Goal: Task Accomplishment & Management: Manage account settings

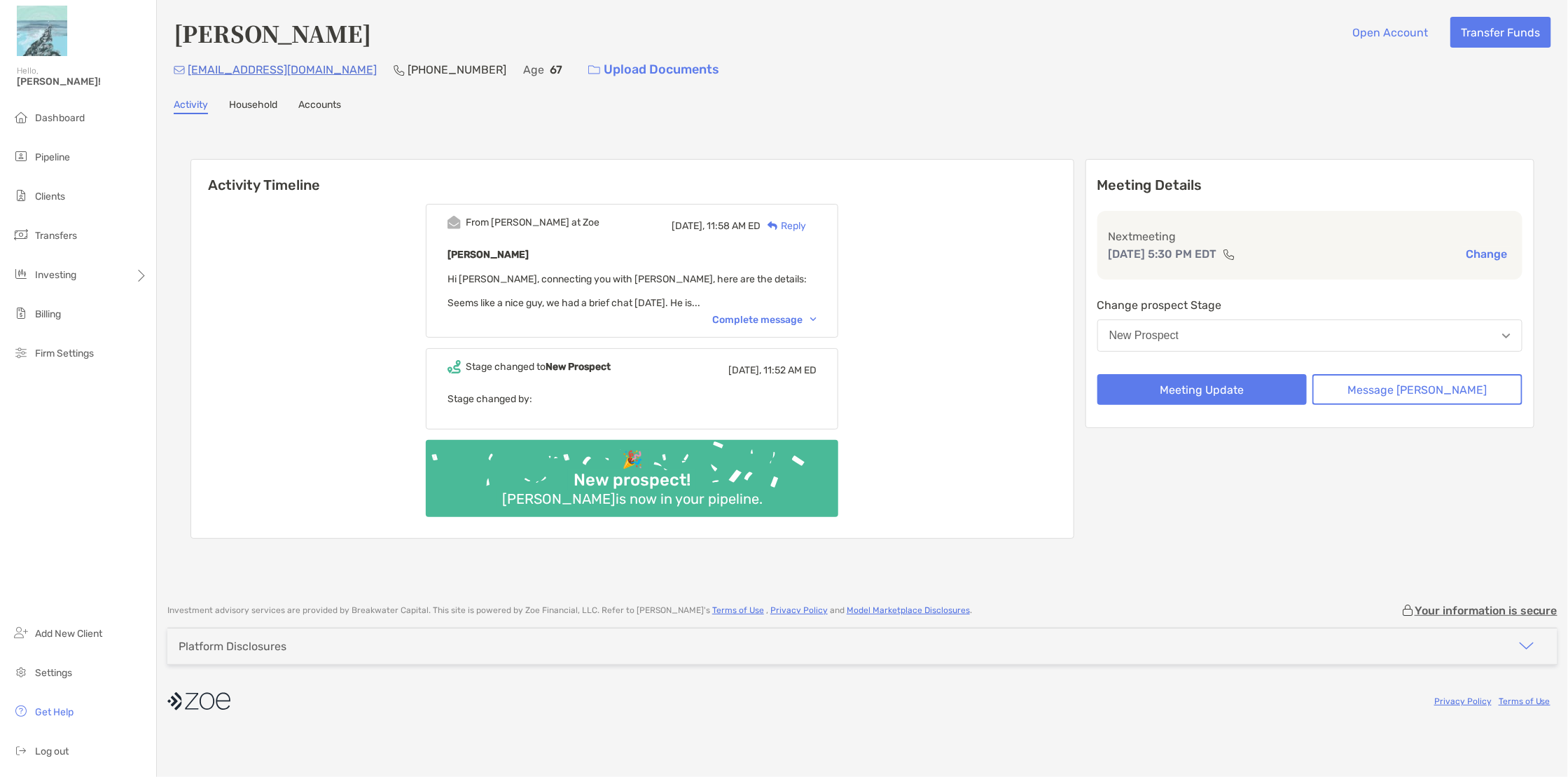
drag, startPoint x: 59, startPoint y: 155, endPoint x: 346, endPoint y: 281, distance: 313.4
click at [59, 155] on span "Pipeline" at bounding box center [52, 157] width 35 height 12
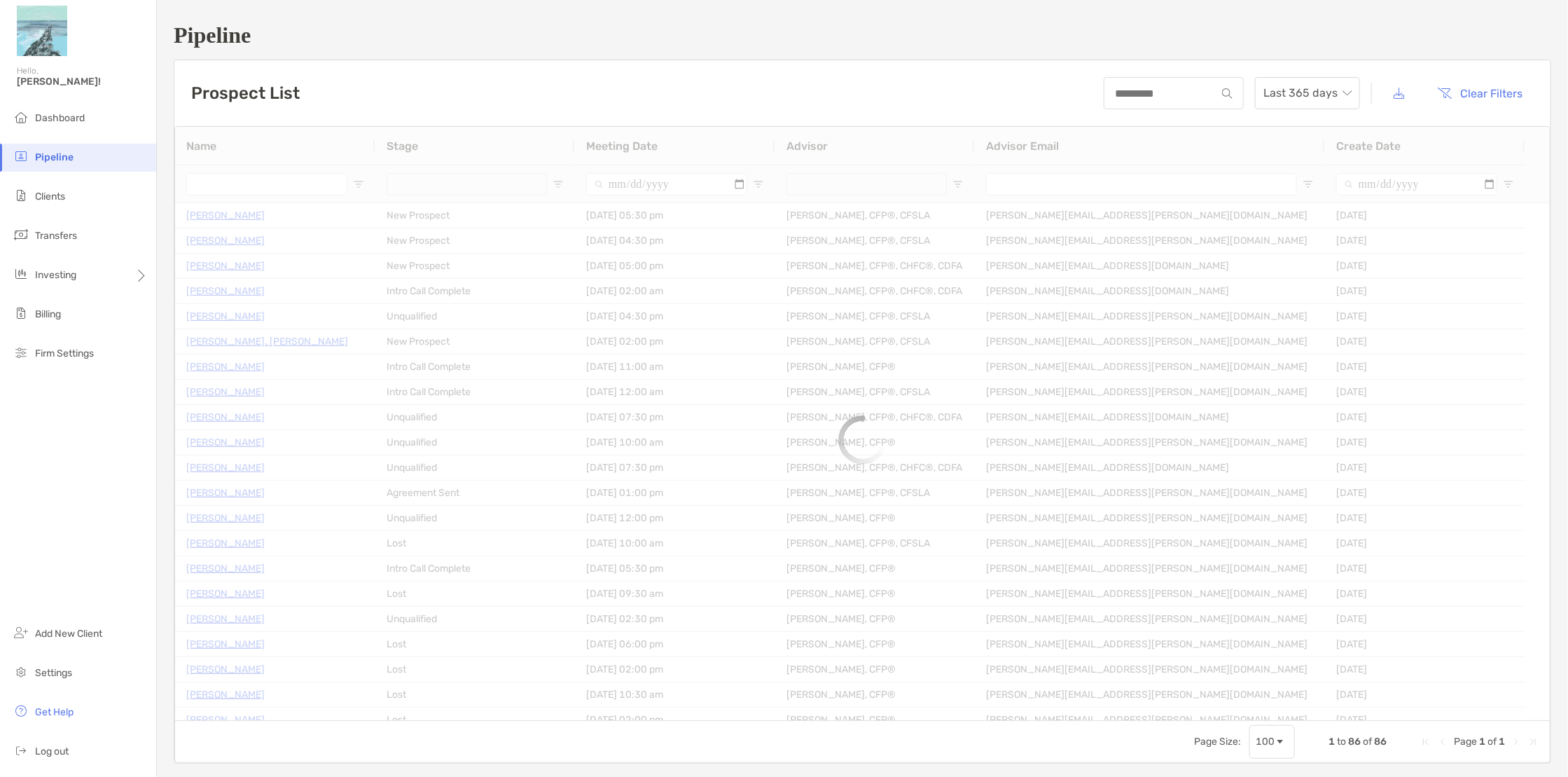
type input "**********"
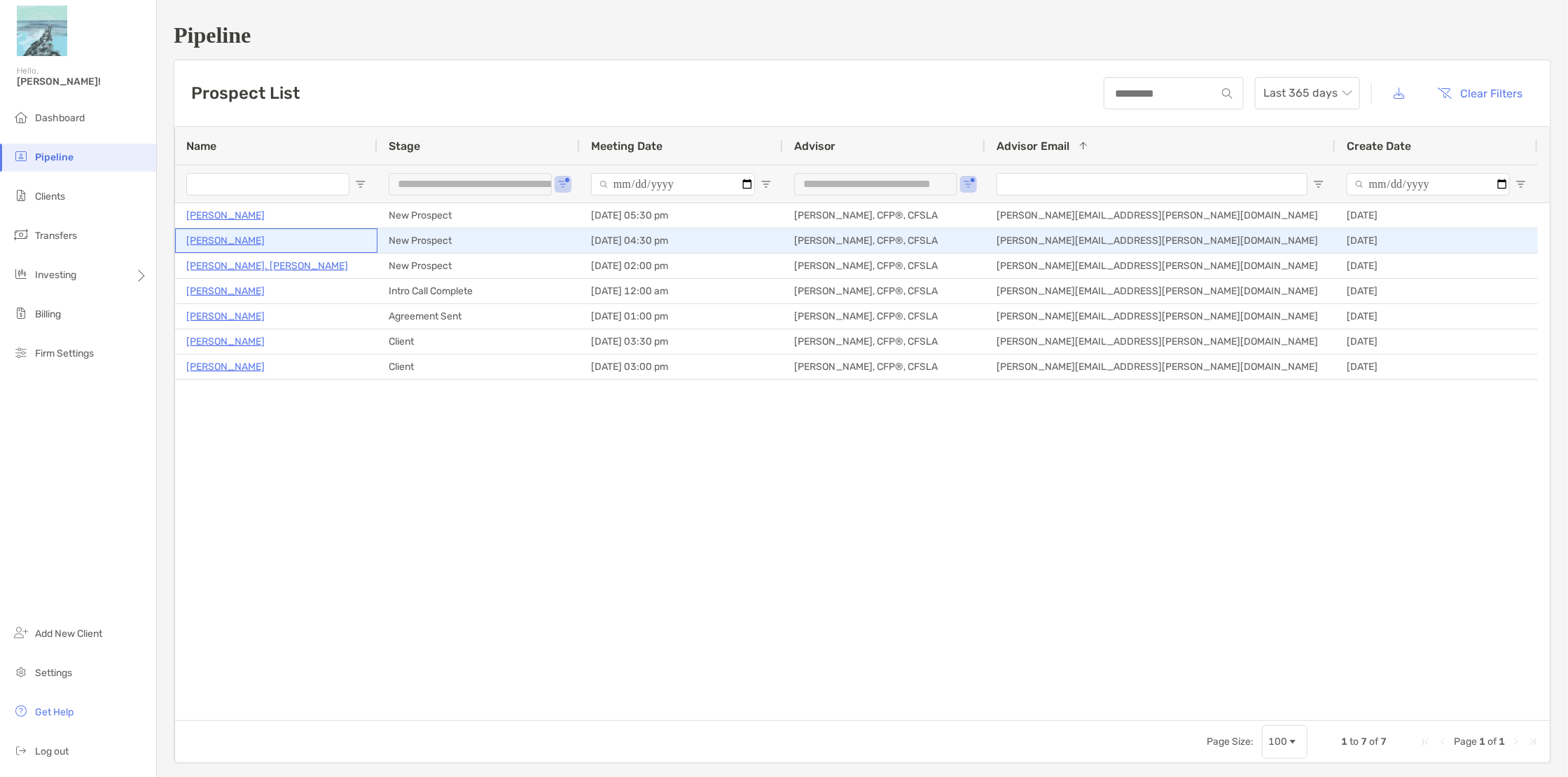
click at [220, 241] on p "Charlie Porritt" at bounding box center [225, 240] width 78 height 17
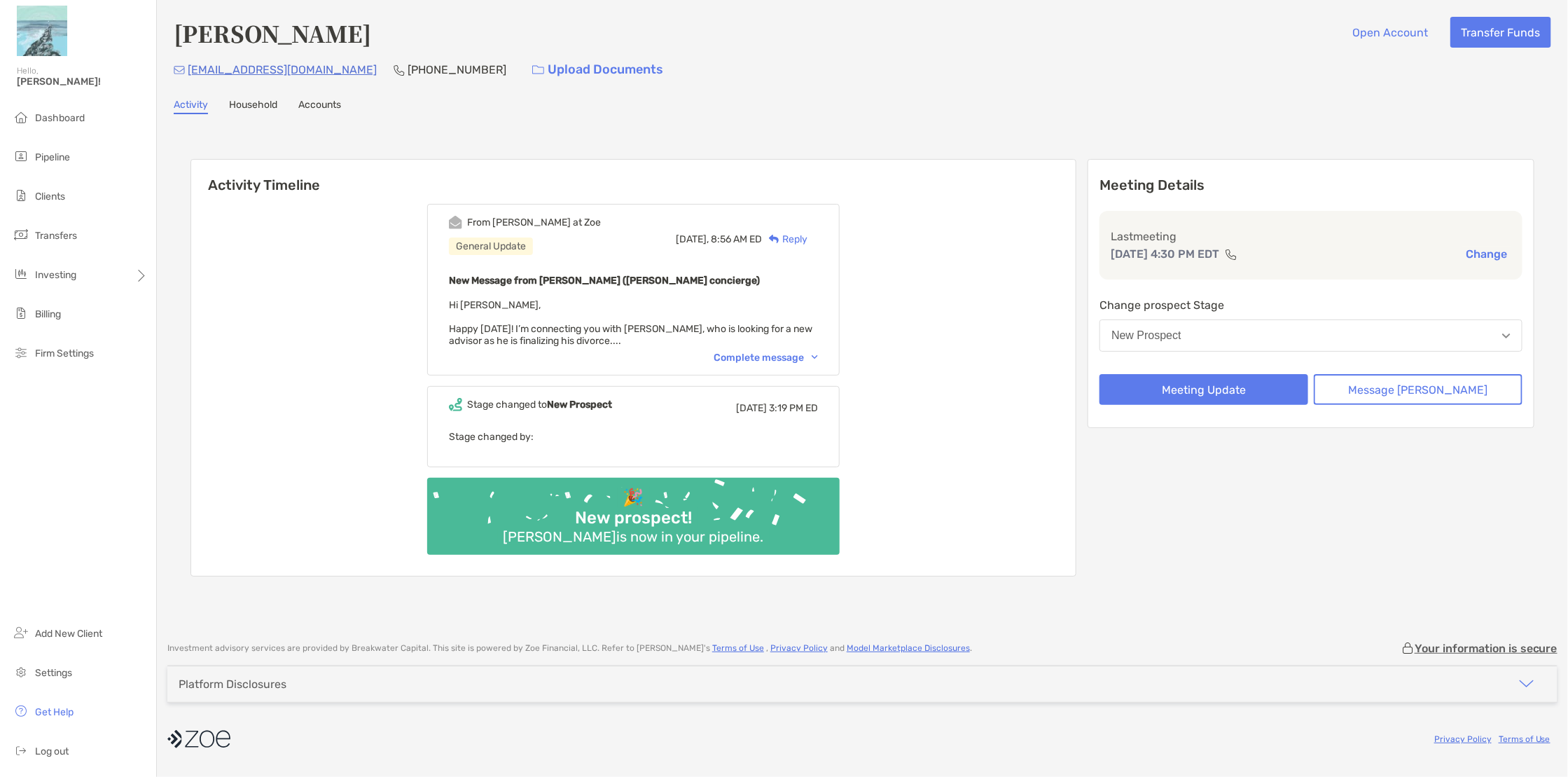
click at [1271, 339] on button "New Prospect" at bounding box center [1310, 335] width 423 height 32
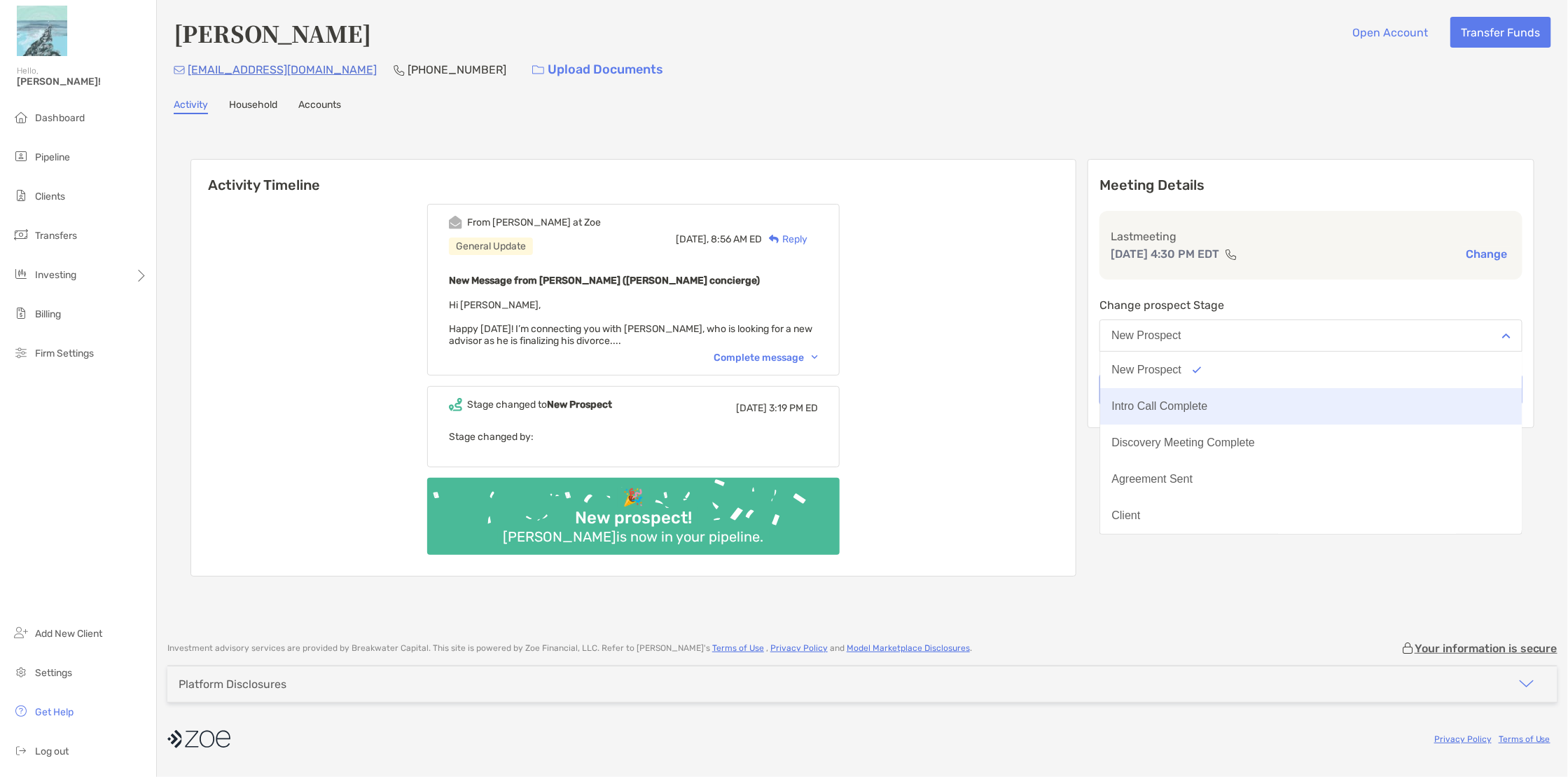
click at [1207, 406] on div "Intro Call Complete" at bounding box center [1159, 405] width 96 height 12
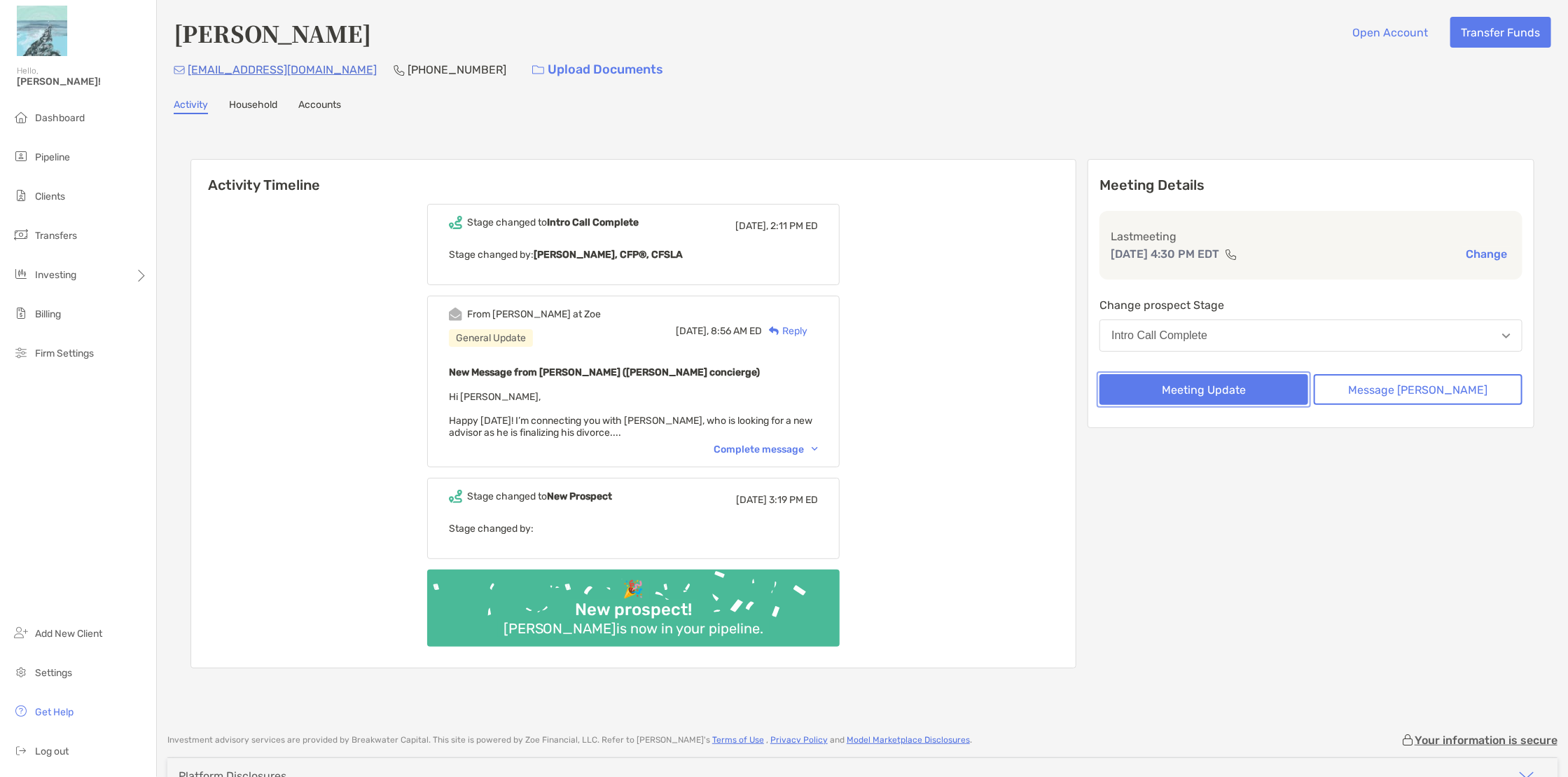
click at [1248, 391] on button "Meeting Update" at bounding box center [1203, 389] width 208 height 30
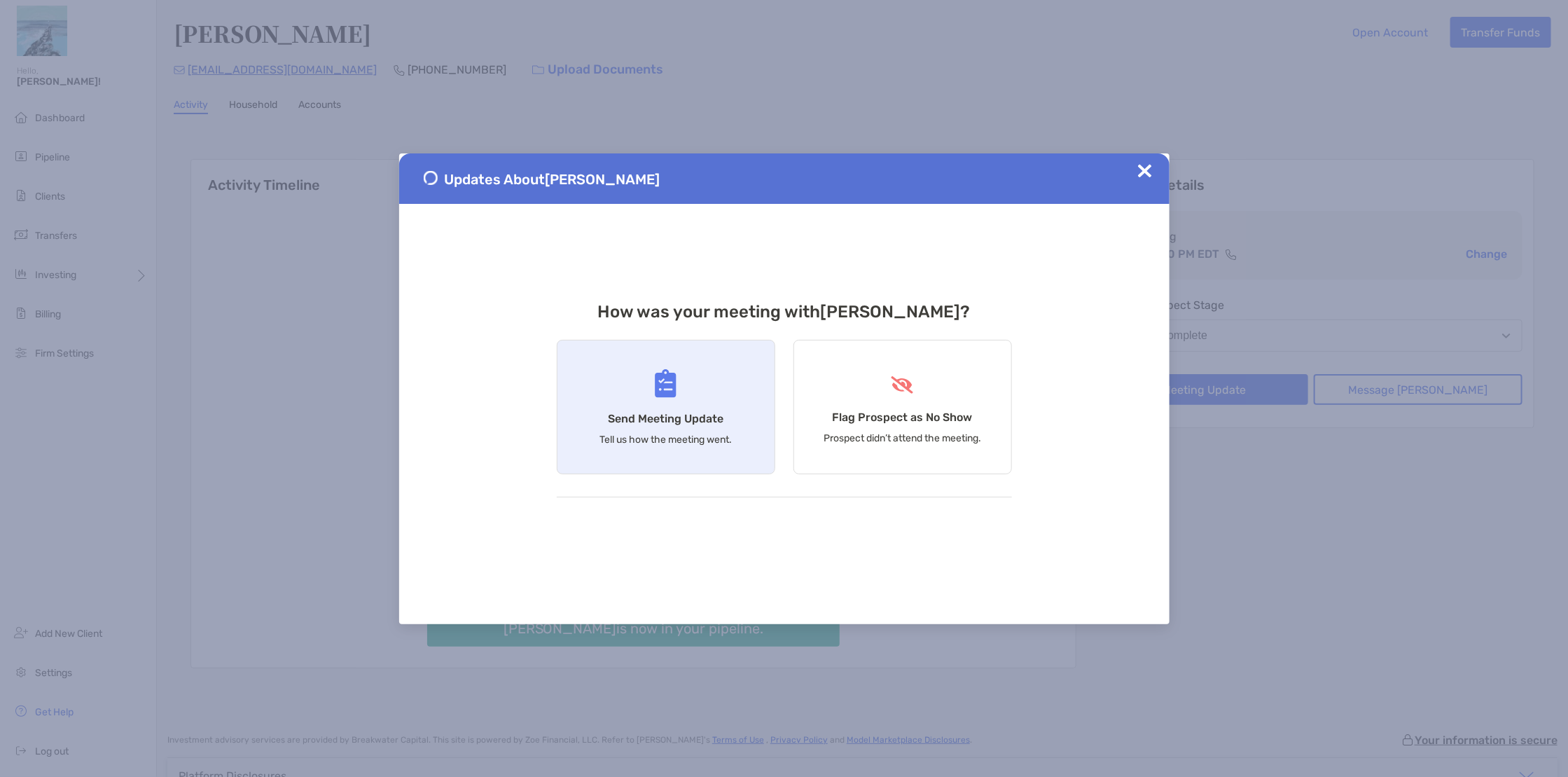
click at [734, 367] on div "Send Meeting Update Tell us how the meeting went." at bounding box center [666, 406] width 218 height 134
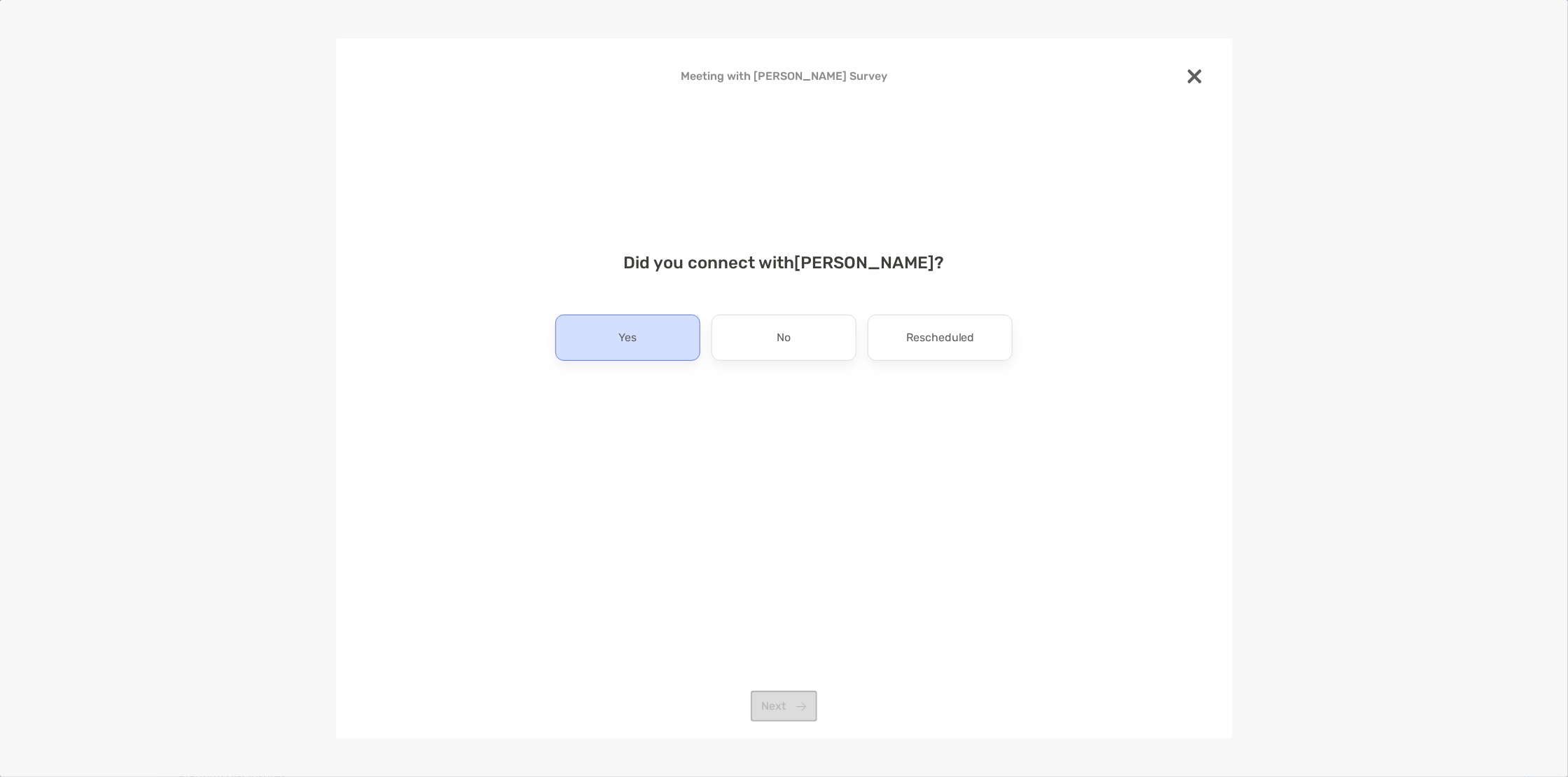
click at [646, 341] on div "Yes" at bounding box center [628, 338] width 145 height 46
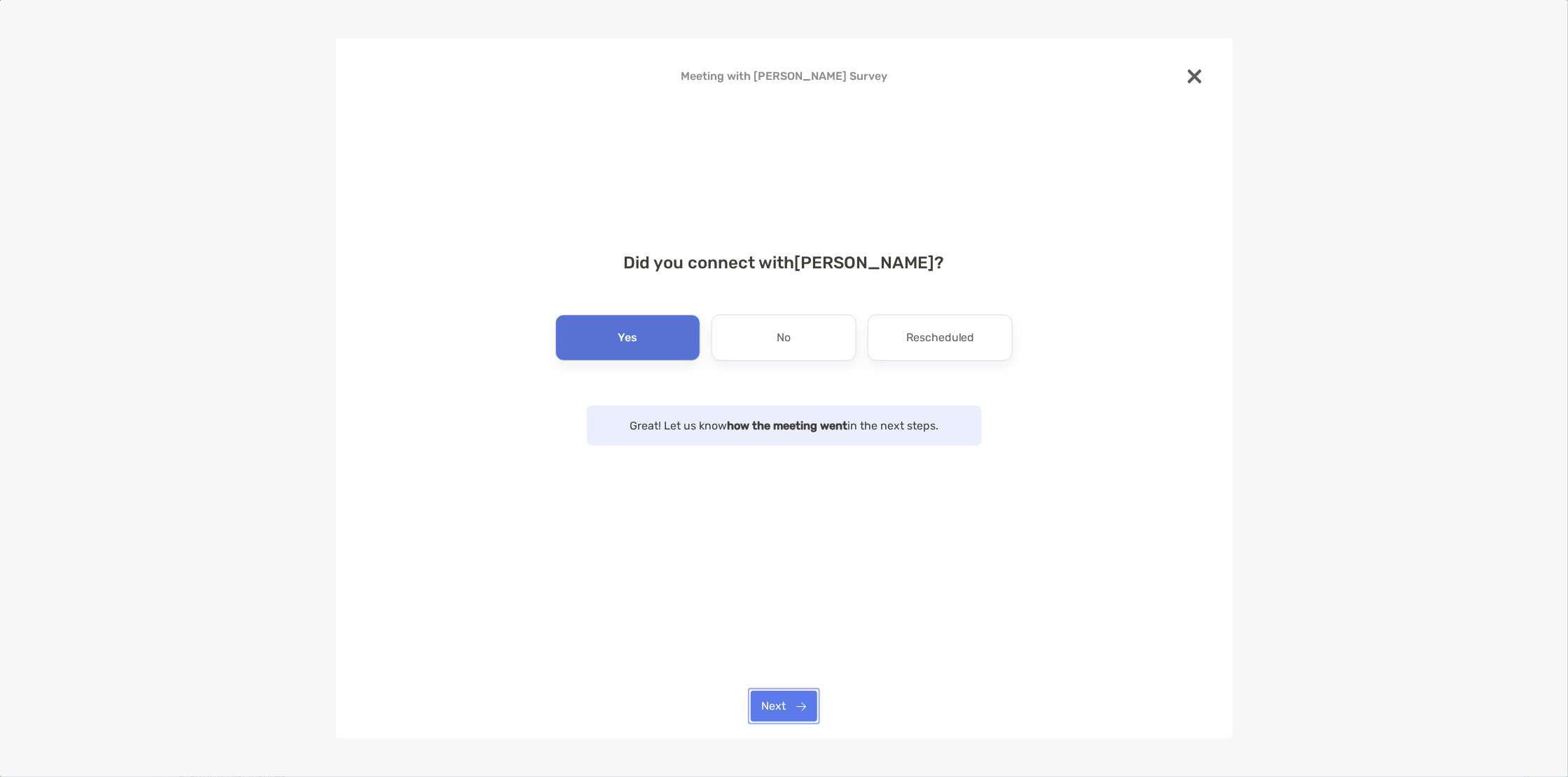
click at [786, 706] on button "Next" at bounding box center [784, 705] width 67 height 30
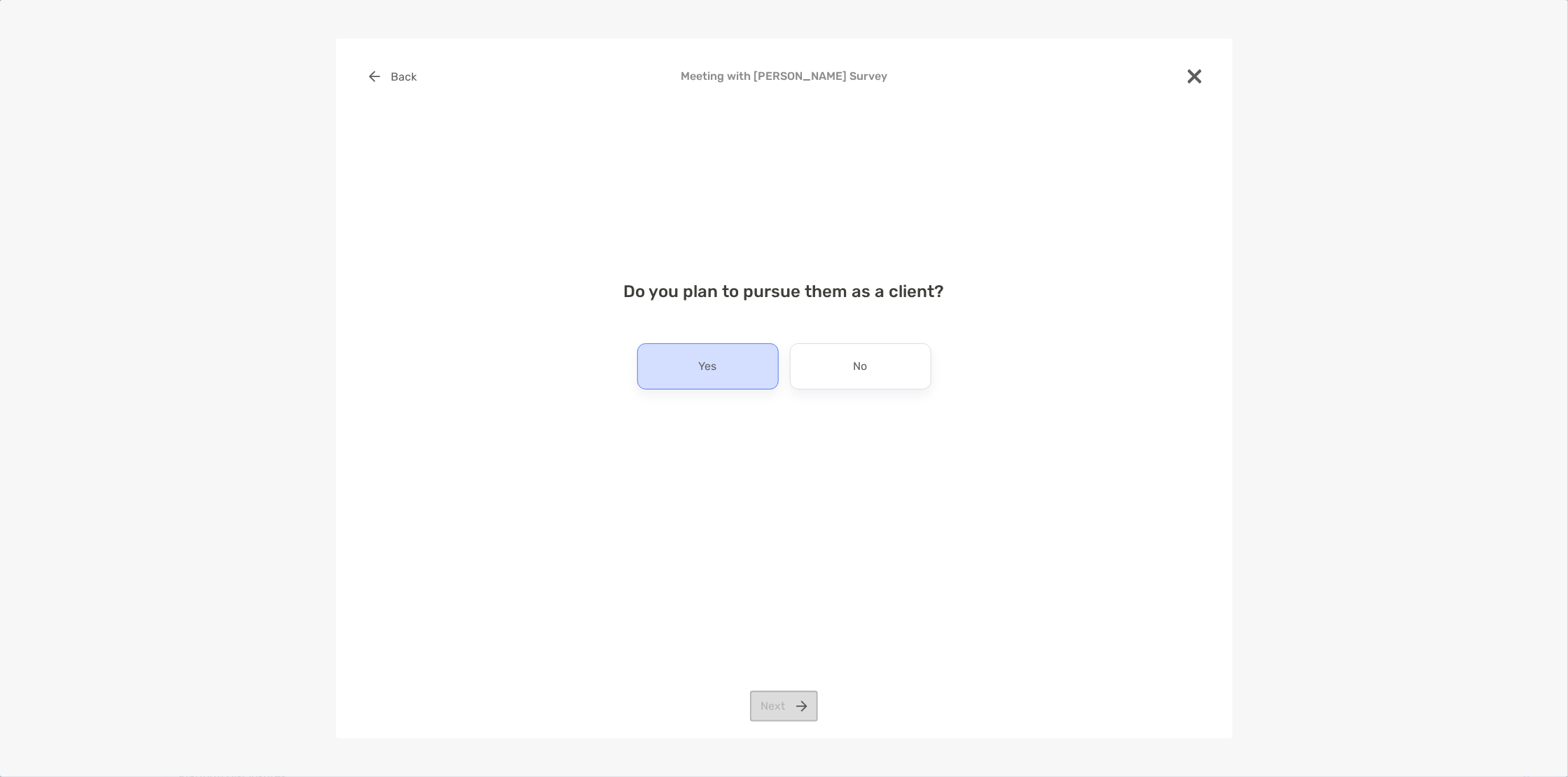
click at [721, 370] on div "Yes" at bounding box center [708, 366] width 142 height 46
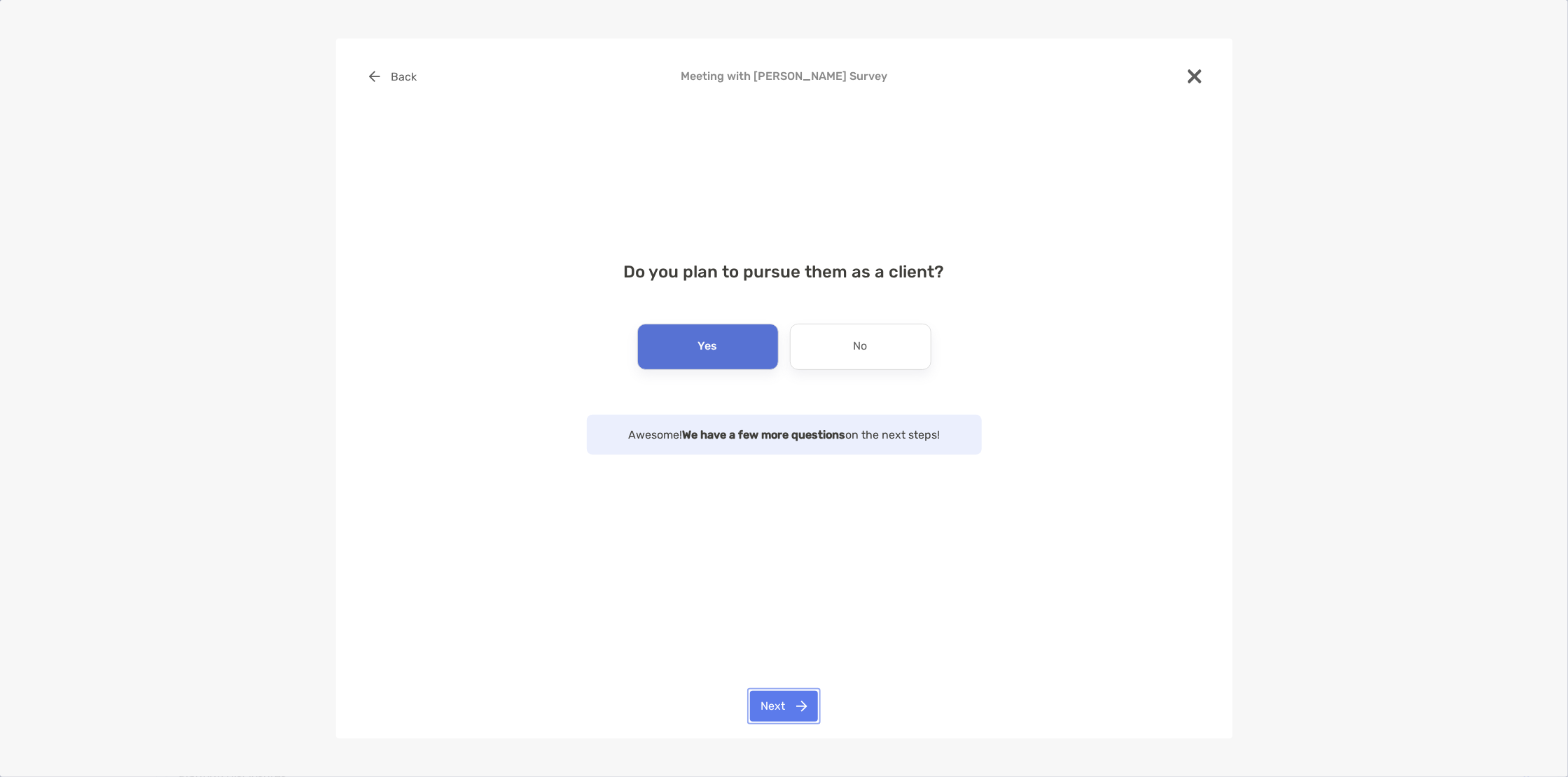
click at [796, 704] on button "Next" at bounding box center [784, 705] width 68 height 30
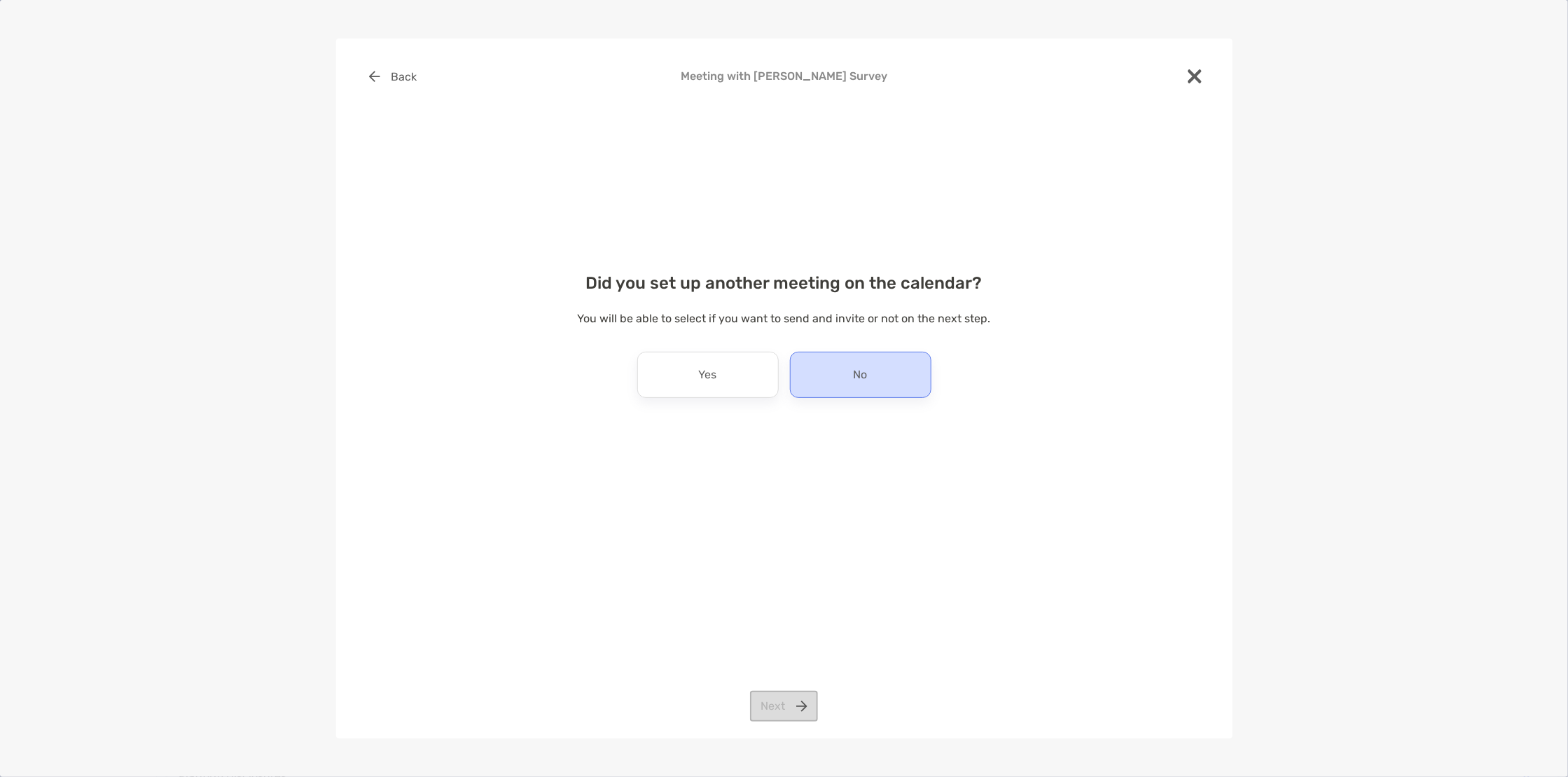
click at [828, 381] on div "No" at bounding box center [861, 375] width 142 height 46
drag, startPoint x: 768, startPoint y: 705, endPoint x: 841, endPoint y: 558, distance: 164.1
click at [768, 703] on button "Next" at bounding box center [784, 705] width 68 height 30
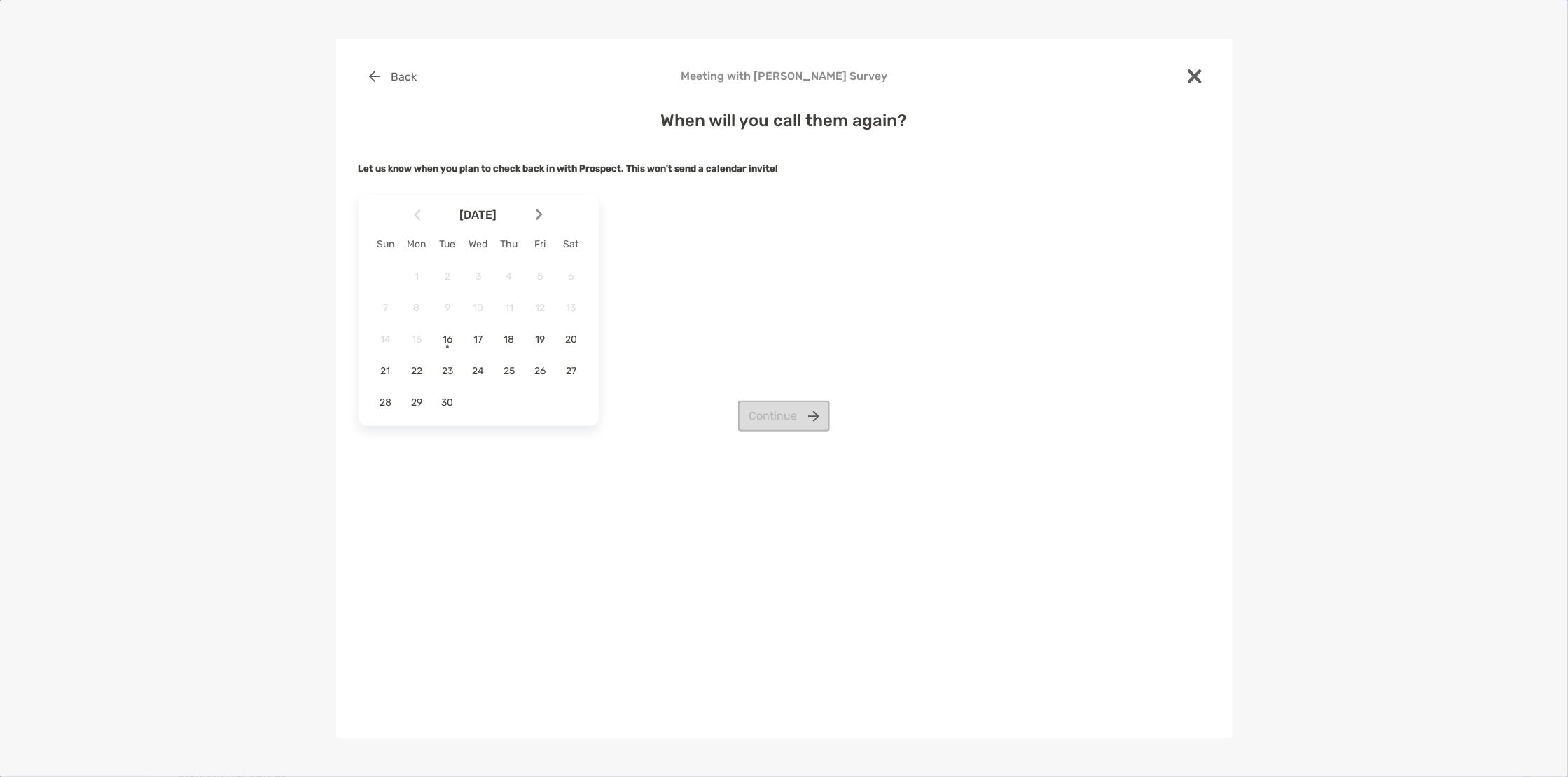
click at [414, 402] on div "Continue" at bounding box center [784, 415] width 852 height 30
click at [417, 405] on div "Continue" at bounding box center [784, 415] width 852 height 30
click at [419, 404] on div "Continue" at bounding box center [784, 415] width 852 height 30
click at [414, 402] on div "Continue" at bounding box center [784, 415] width 852 height 30
click at [413, 397] on span "29" at bounding box center [416, 402] width 24 height 12
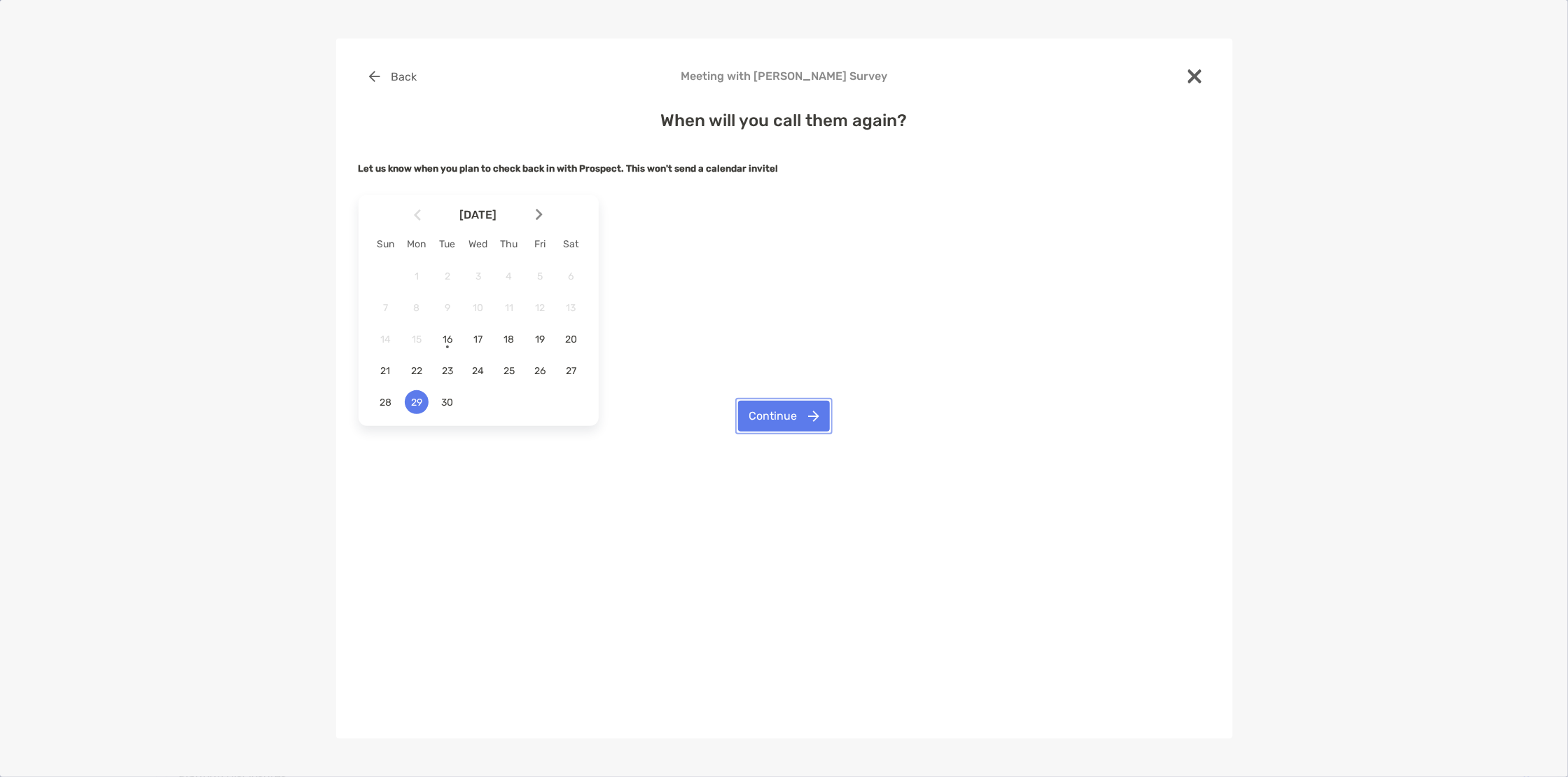
click at [765, 404] on button "Continue" at bounding box center [784, 415] width 91 height 30
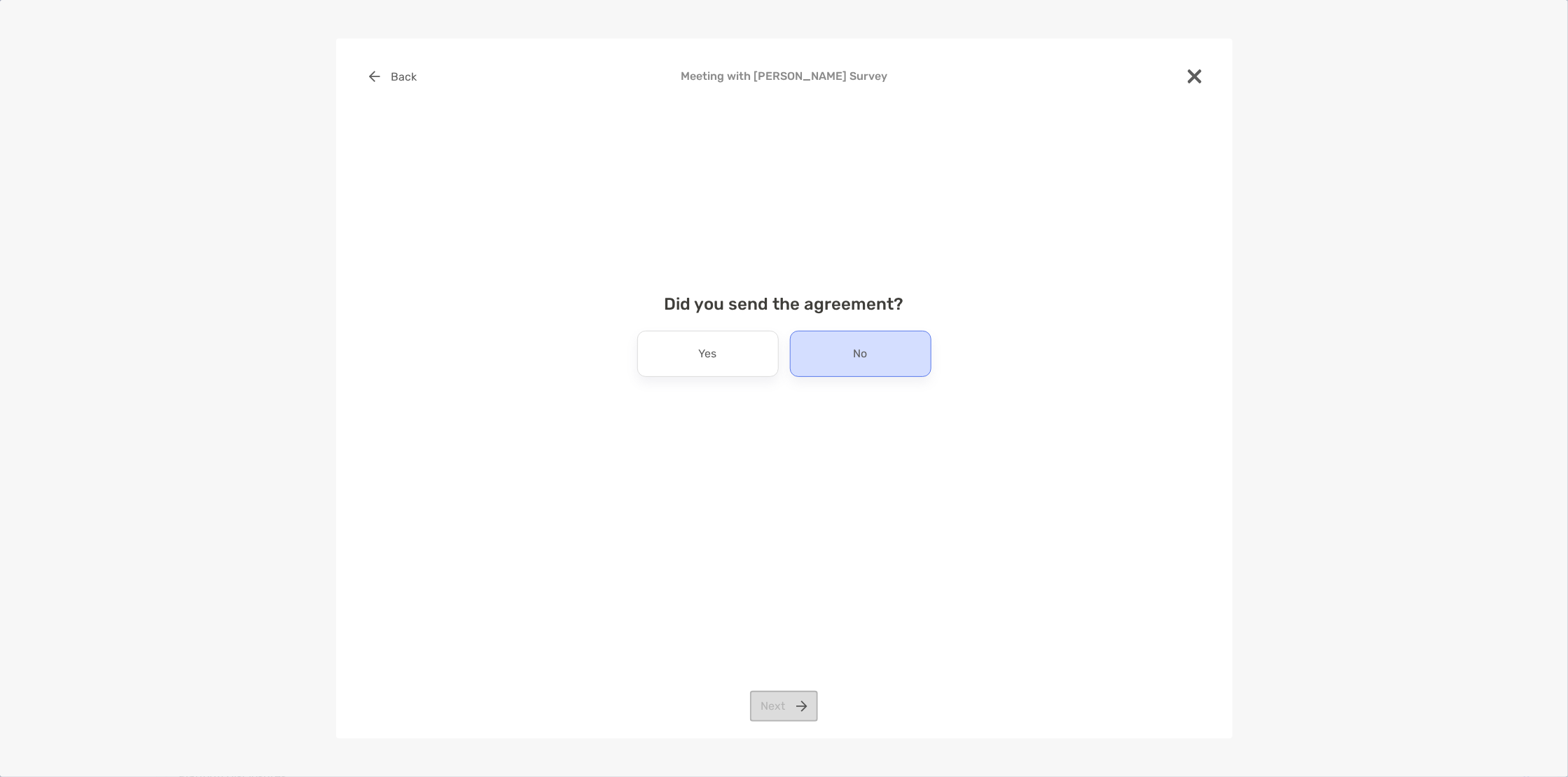
click at [862, 353] on p "No" at bounding box center [860, 353] width 14 height 22
click at [783, 709] on button "Next" at bounding box center [784, 705] width 68 height 30
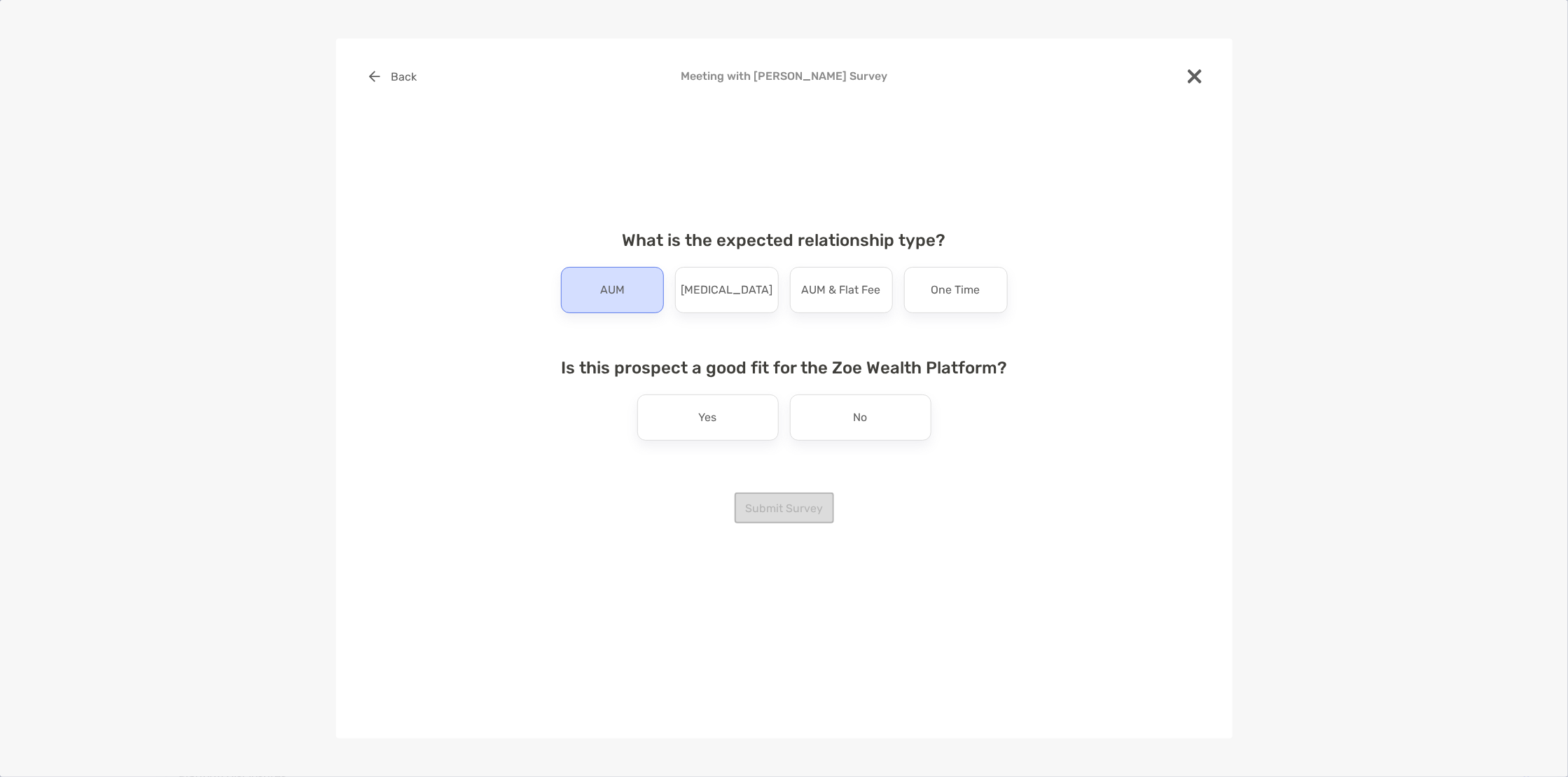
click at [623, 299] on p "AUM" at bounding box center [612, 289] width 25 height 22
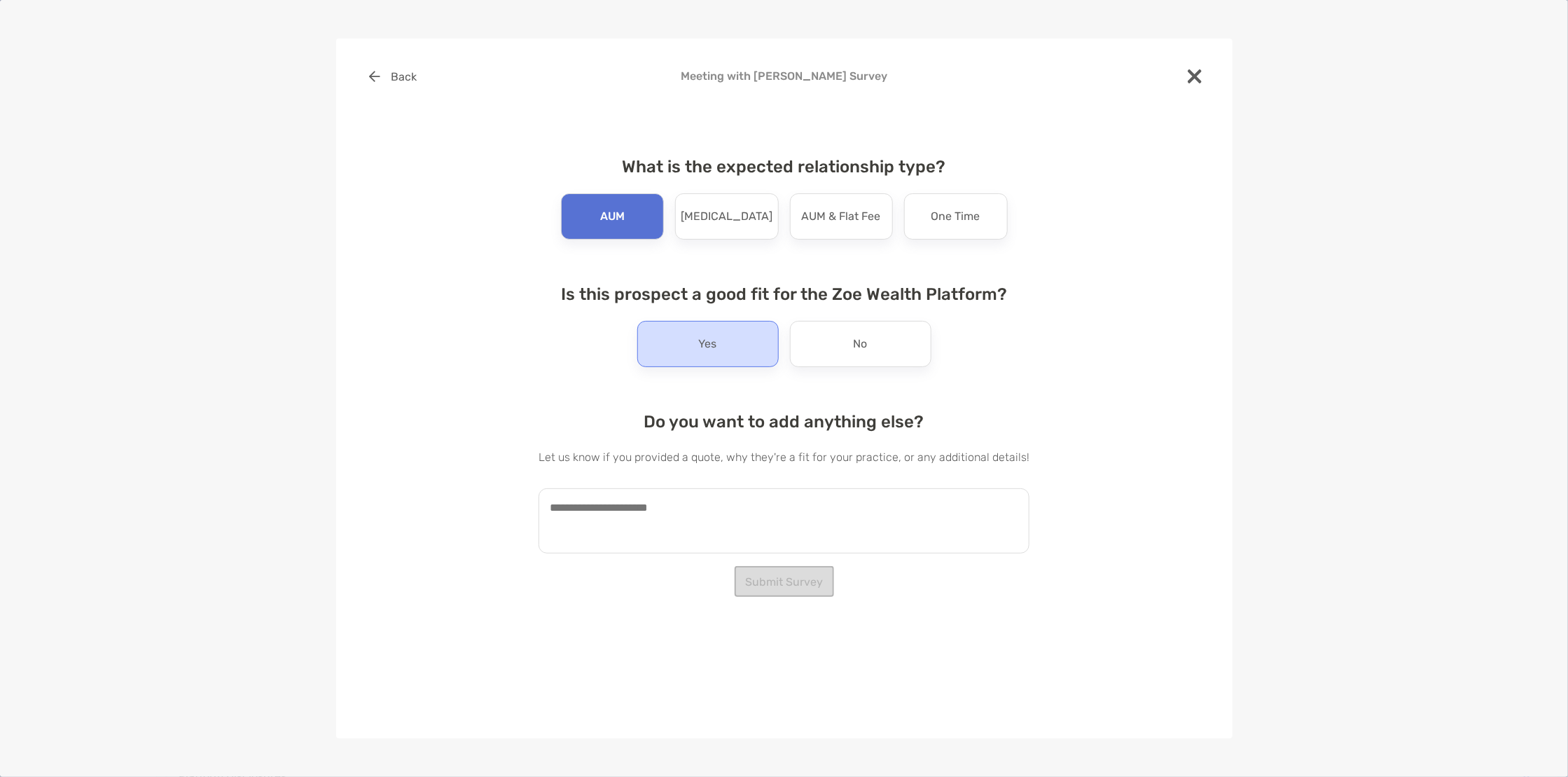
click at [679, 333] on div "Yes" at bounding box center [708, 344] width 142 height 46
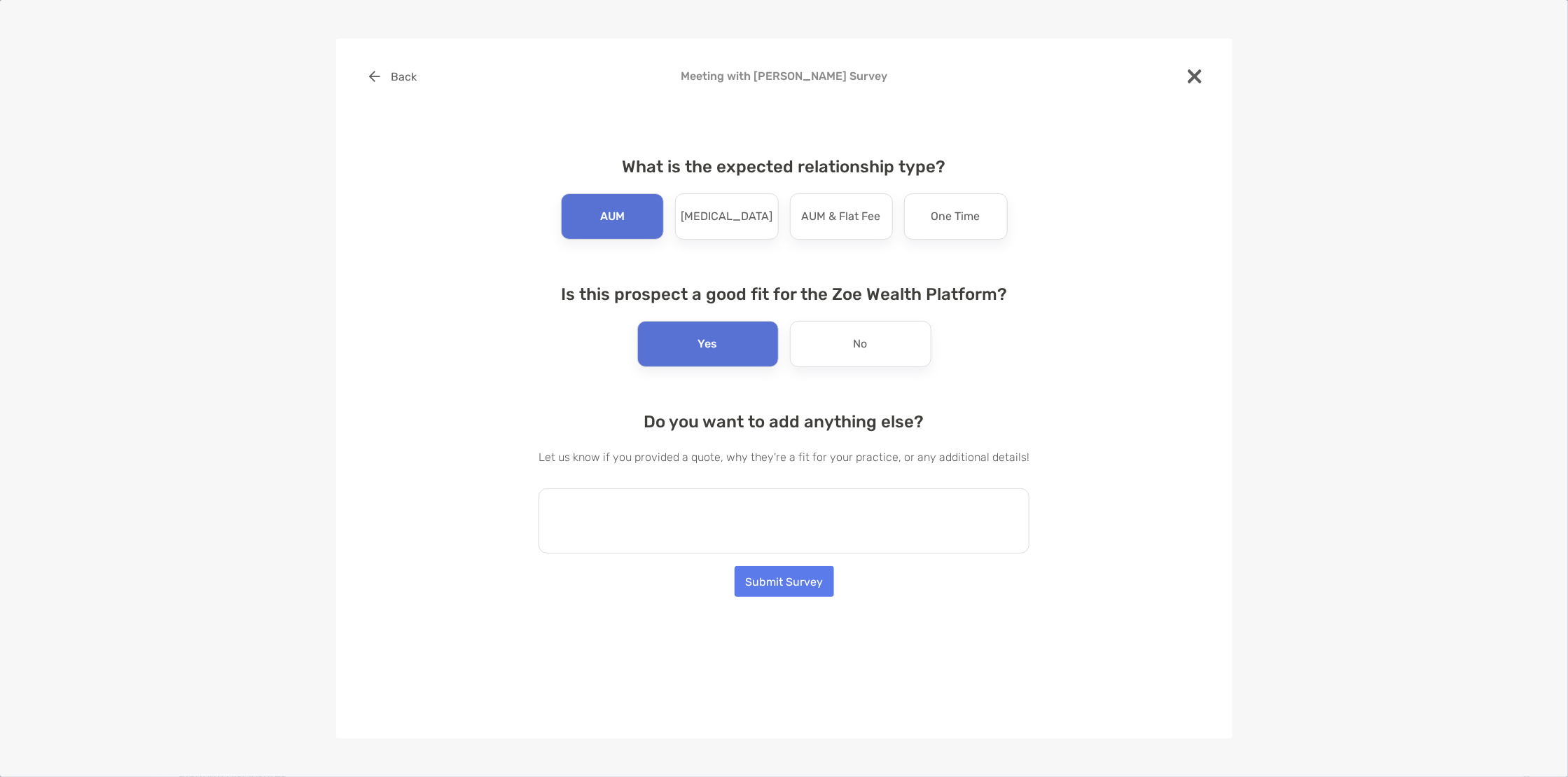
click at [714, 525] on textarea at bounding box center [784, 520] width 491 height 65
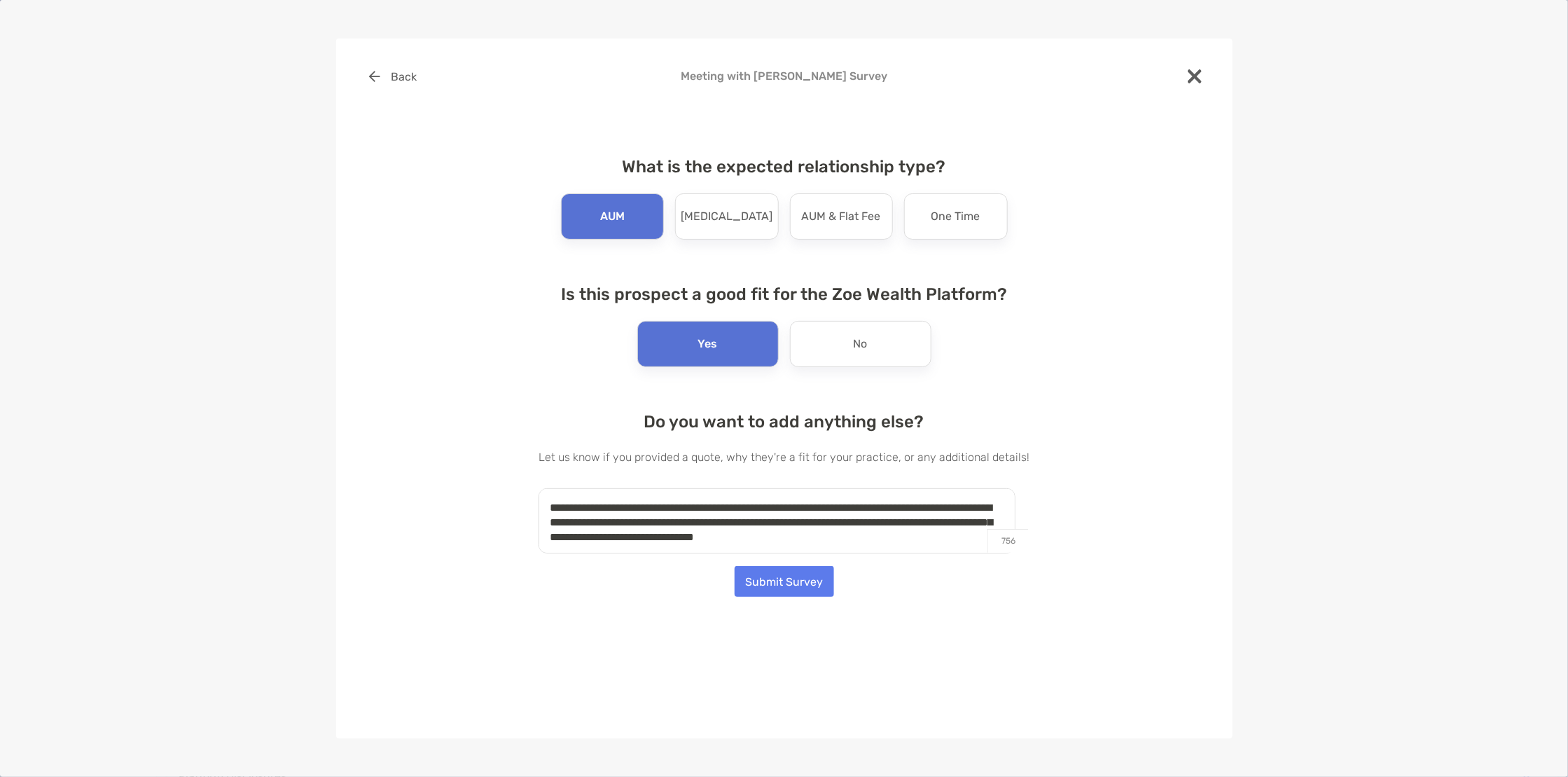
scroll to position [5, 0]
click at [556, 502] on textarea "**********" at bounding box center [777, 520] width 477 height 65
type textarea "**********"
click at [802, 578] on button "Submit Survey" at bounding box center [784, 581] width 100 height 30
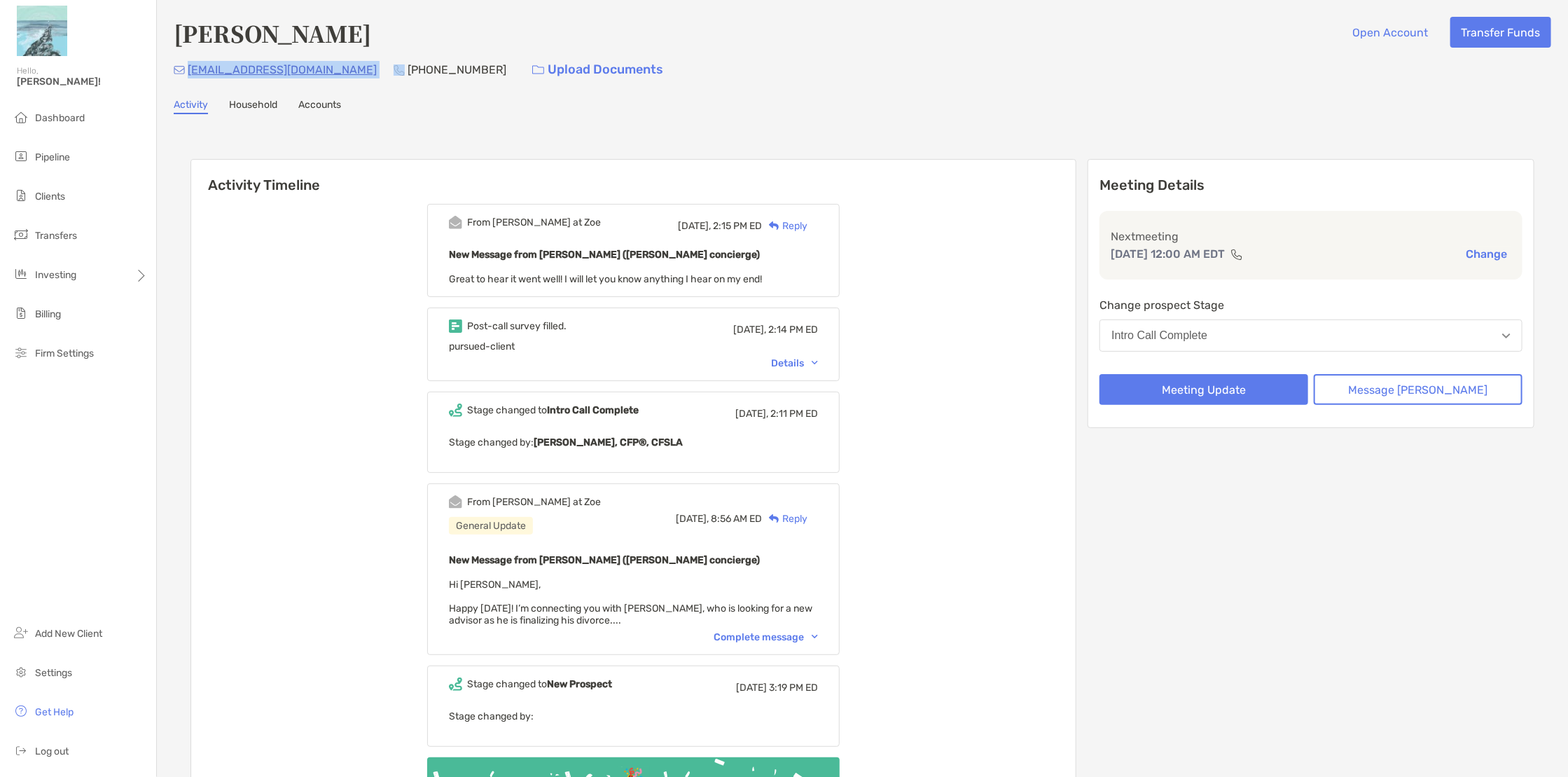
drag, startPoint x: 330, startPoint y: 68, endPoint x: 190, endPoint y: 78, distance: 140.4
click at [190, 78] on div "charlieporritt@icloud.com (603) 828-2331 Upload Documents" at bounding box center [863, 69] width 1378 height 30
copy p "charlieporritt@icloud.com"
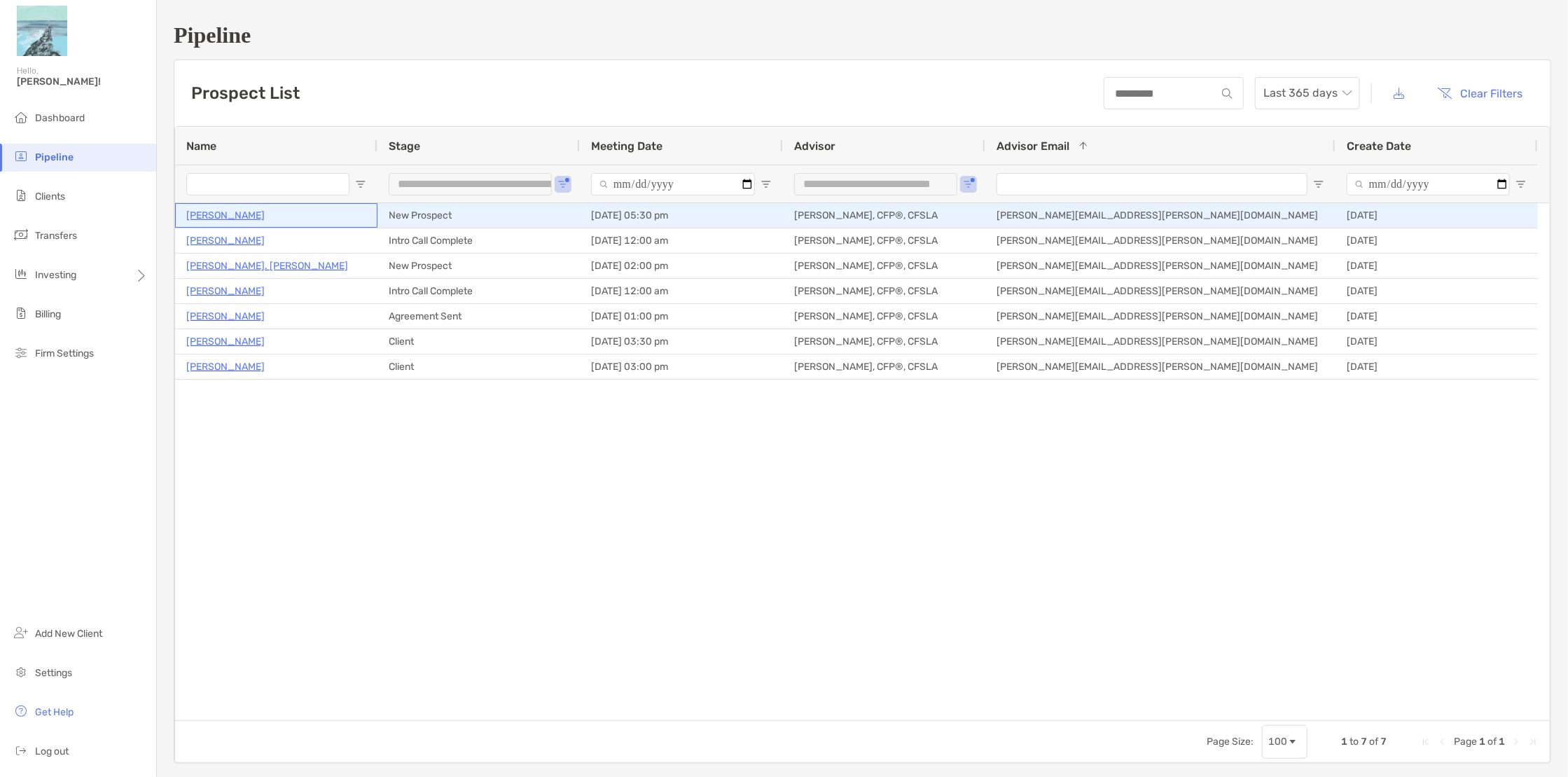
click at [255, 219] on p "[PERSON_NAME]" at bounding box center [225, 215] width 78 height 17
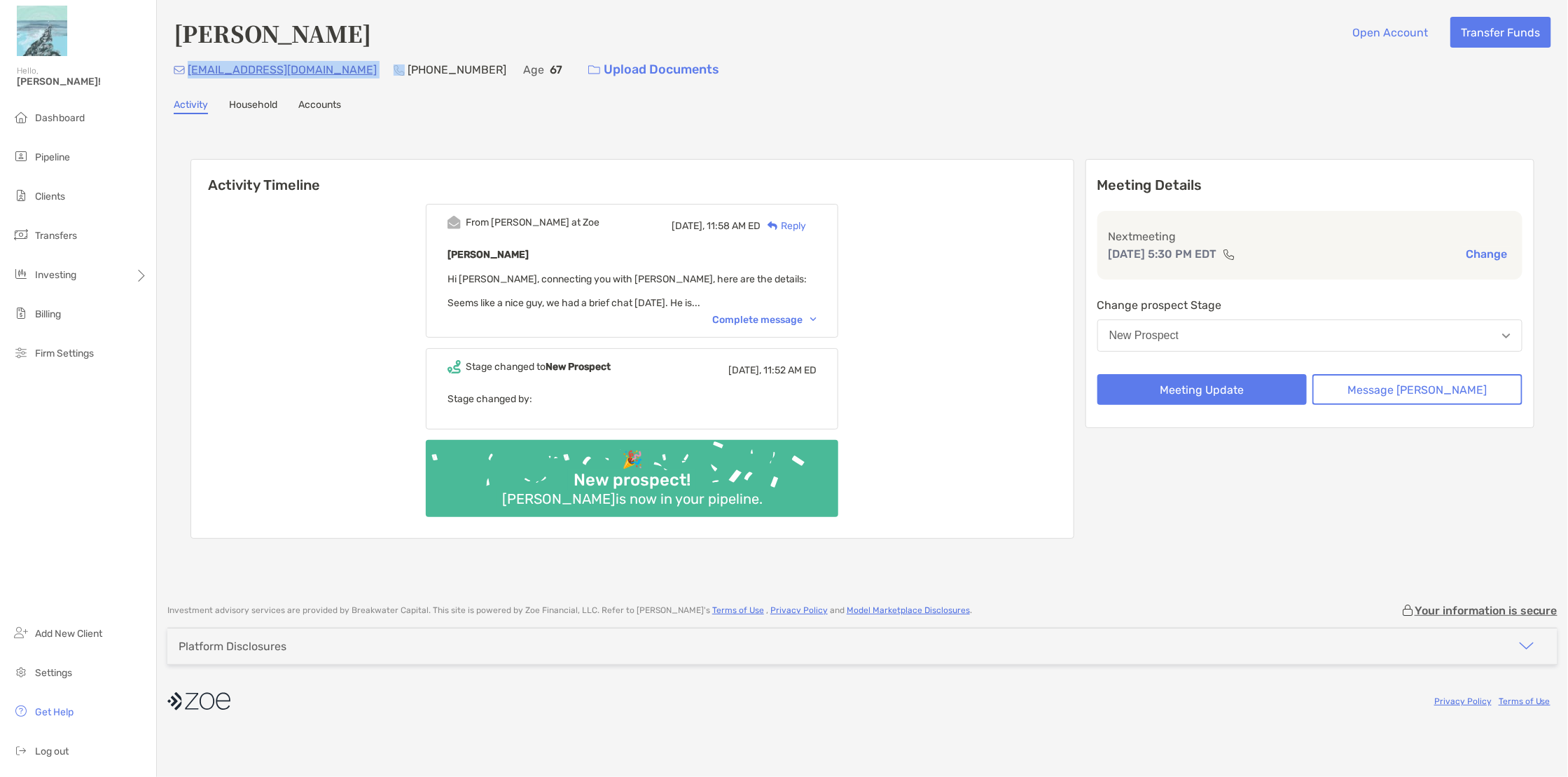
drag, startPoint x: 298, startPoint y: 72, endPoint x: 189, endPoint y: 68, distance: 109.1
click at [189, 68] on div "[EMAIL_ADDRESS][DOMAIN_NAME] [PHONE_NUMBER] Age [DEMOGRAPHIC_DATA] Upload Docum…" at bounding box center [863, 69] width 1378 height 30
drag, startPoint x: 384, startPoint y: 36, endPoint x: 166, endPoint y: 22, distance: 218.4
click at [166, 22] on div "[PERSON_NAME] Open Account Transfer Funds [EMAIL_ADDRESS][DOMAIN_NAME] [PHONE_N…" at bounding box center [862, 295] width 1411 height 590
copy h4 "[PERSON_NAME]"
